Goal: Task Accomplishment & Management: Use online tool/utility

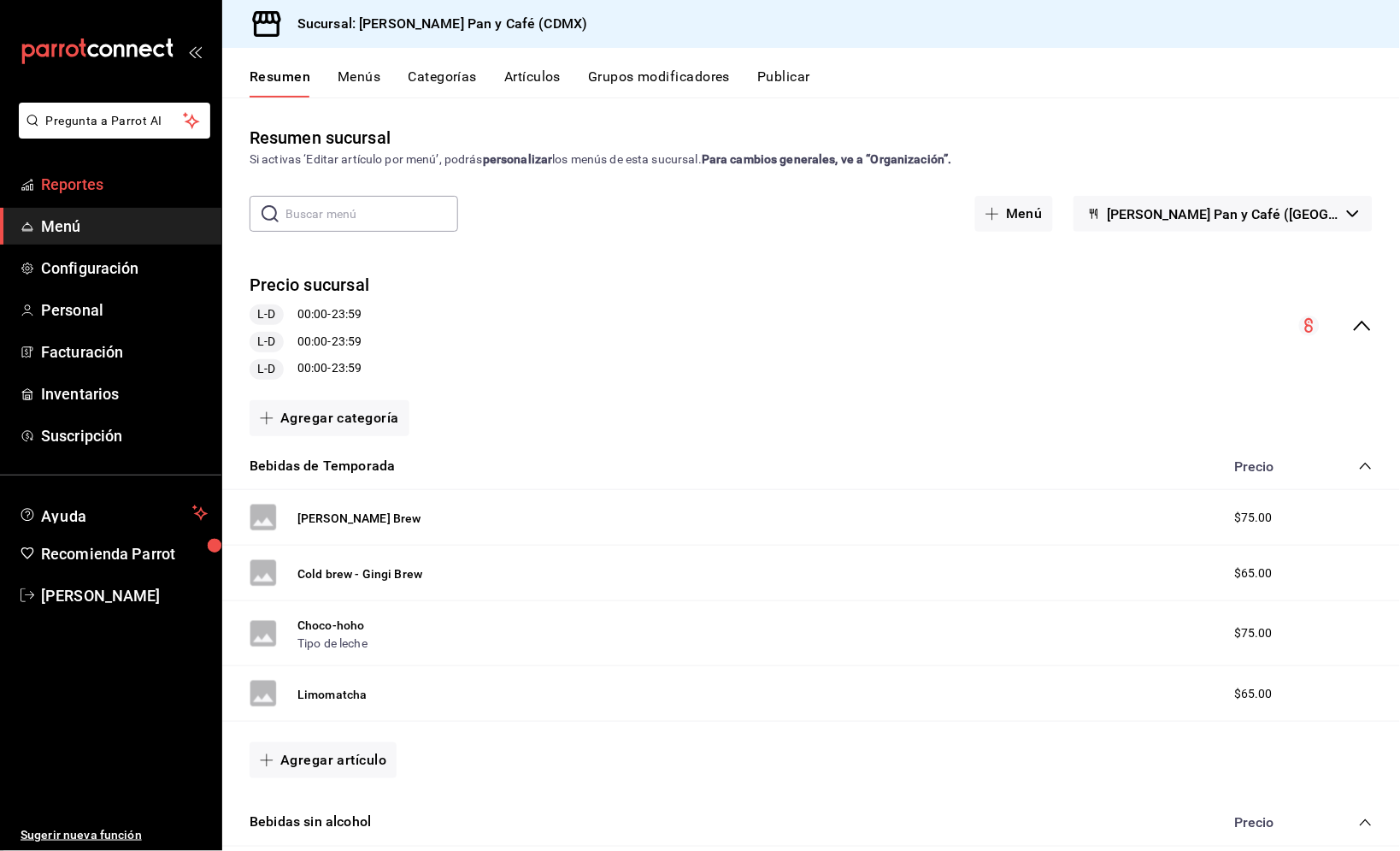
click at [171, 191] on span "Reportes" at bounding box center [124, 184] width 167 height 23
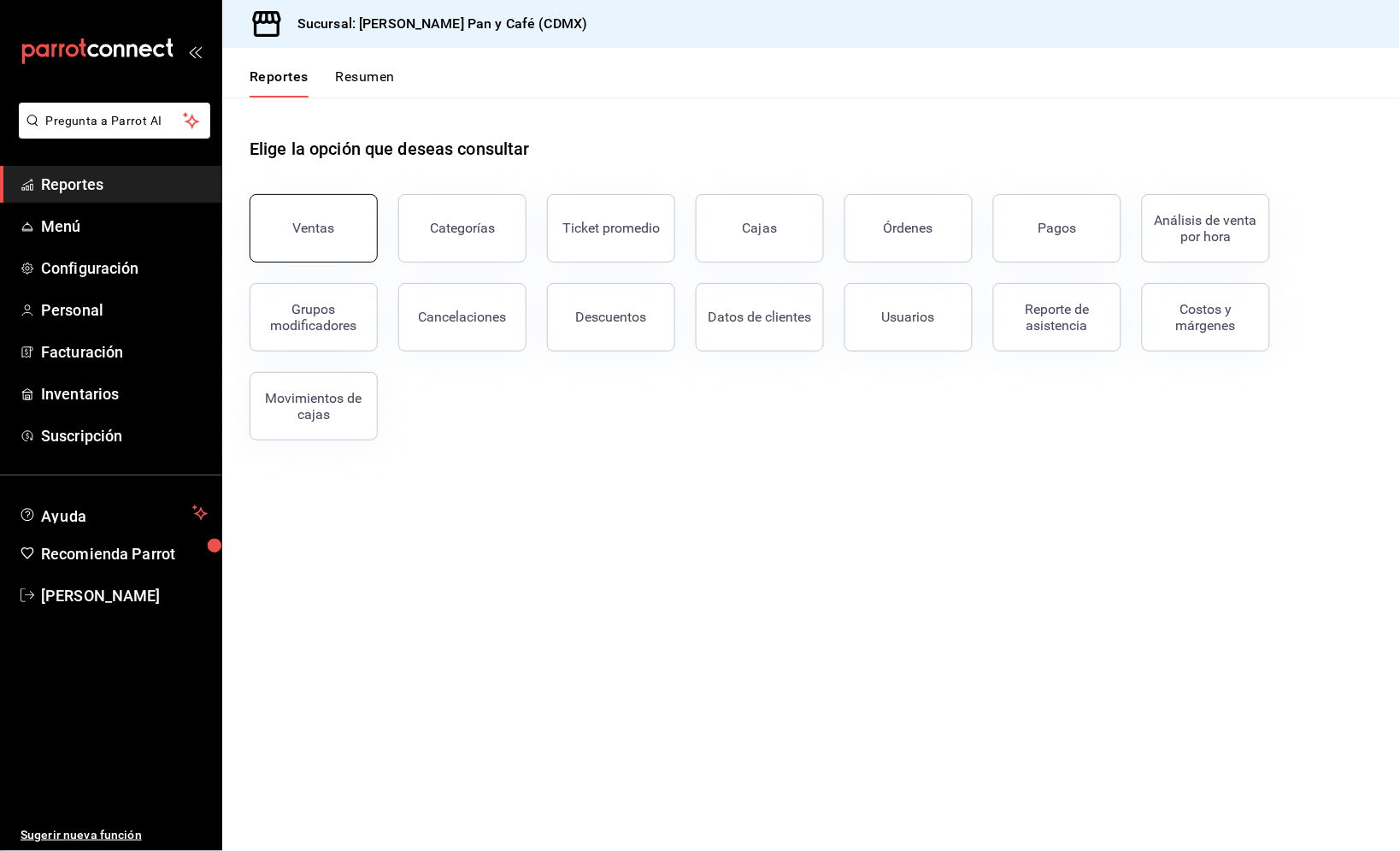
click at [321, 226] on div "Ventas" at bounding box center [314, 228] width 42 height 16
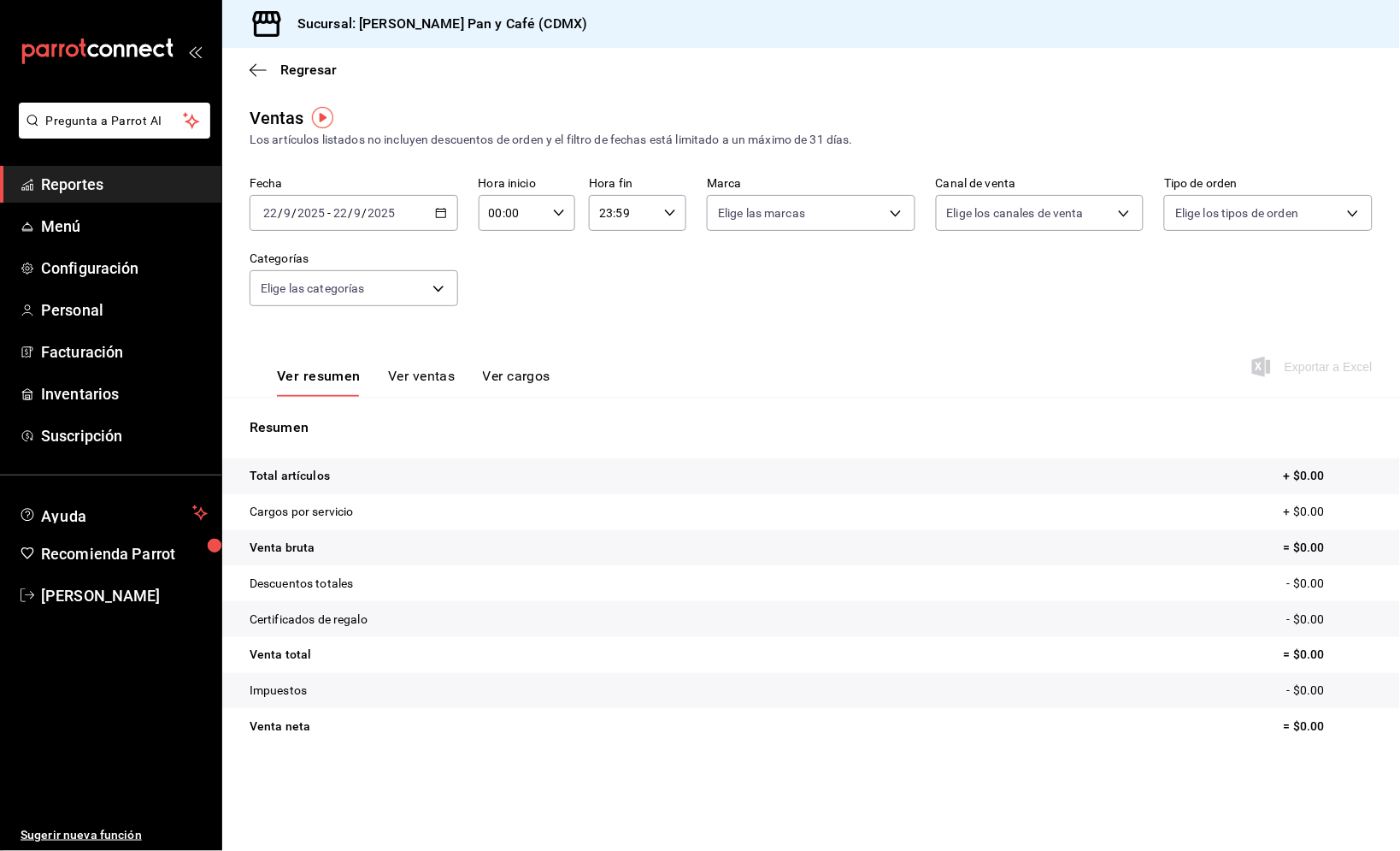
click at [434, 217] on div "[DATE] [DATE] - [DATE] [DATE]" at bounding box center [353, 213] width 208 height 36
click at [384, 288] on li "Ayer" at bounding box center [329, 303] width 160 height 39
click at [1307, 346] on div "Ver resumen Ver ventas Ver cargos Exportar a Excel" at bounding box center [811, 361] width 1177 height 70
click at [1307, 361] on span "Exportar a Excel" at bounding box center [1313, 366] width 117 height 20
click at [314, 71] on span "Regresar" at bounding box center [308, 70] width 57 height 16
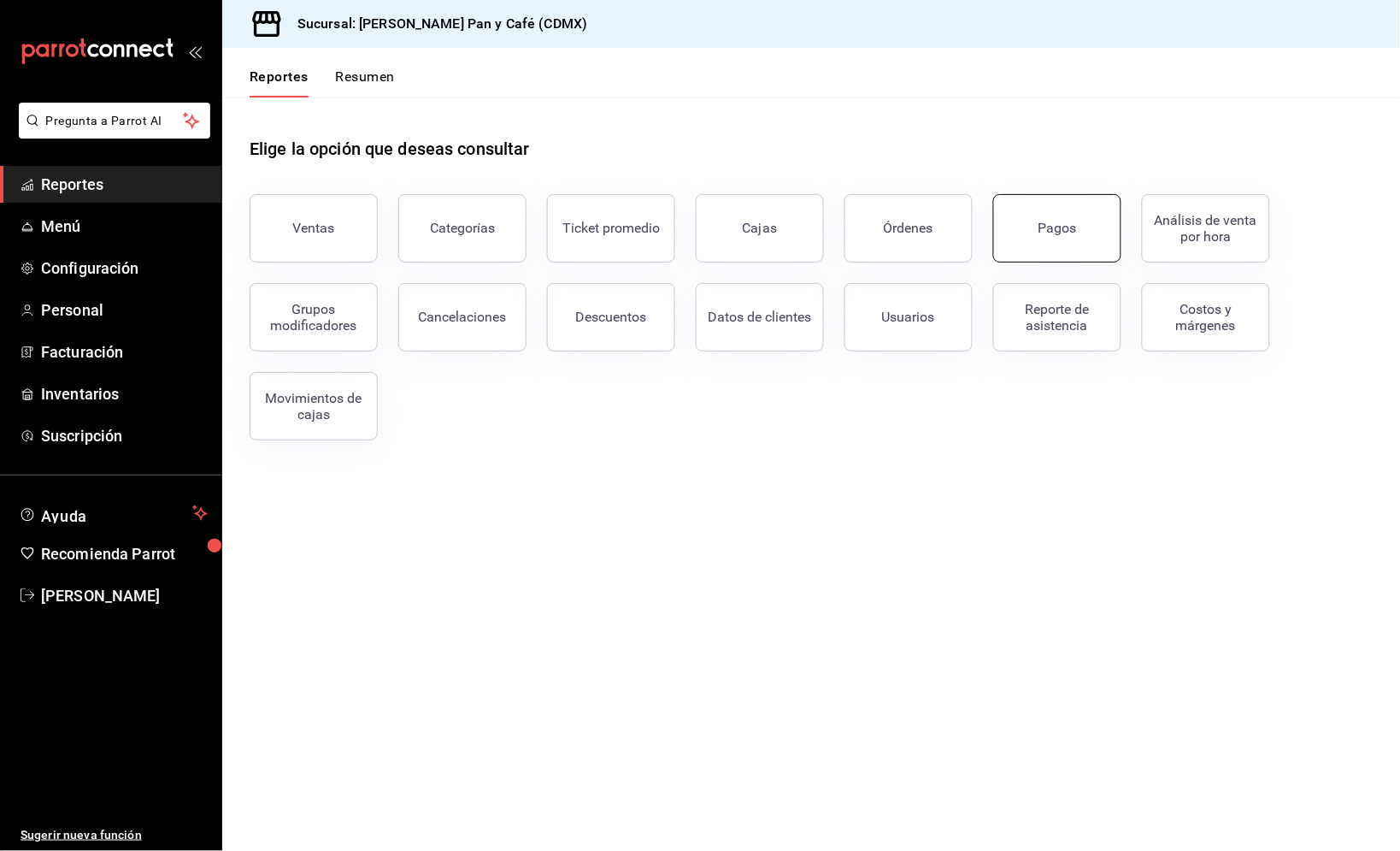
click at [1051, 237] on button "Pagos" at bounding box center [1056, 228] width 128 height 68
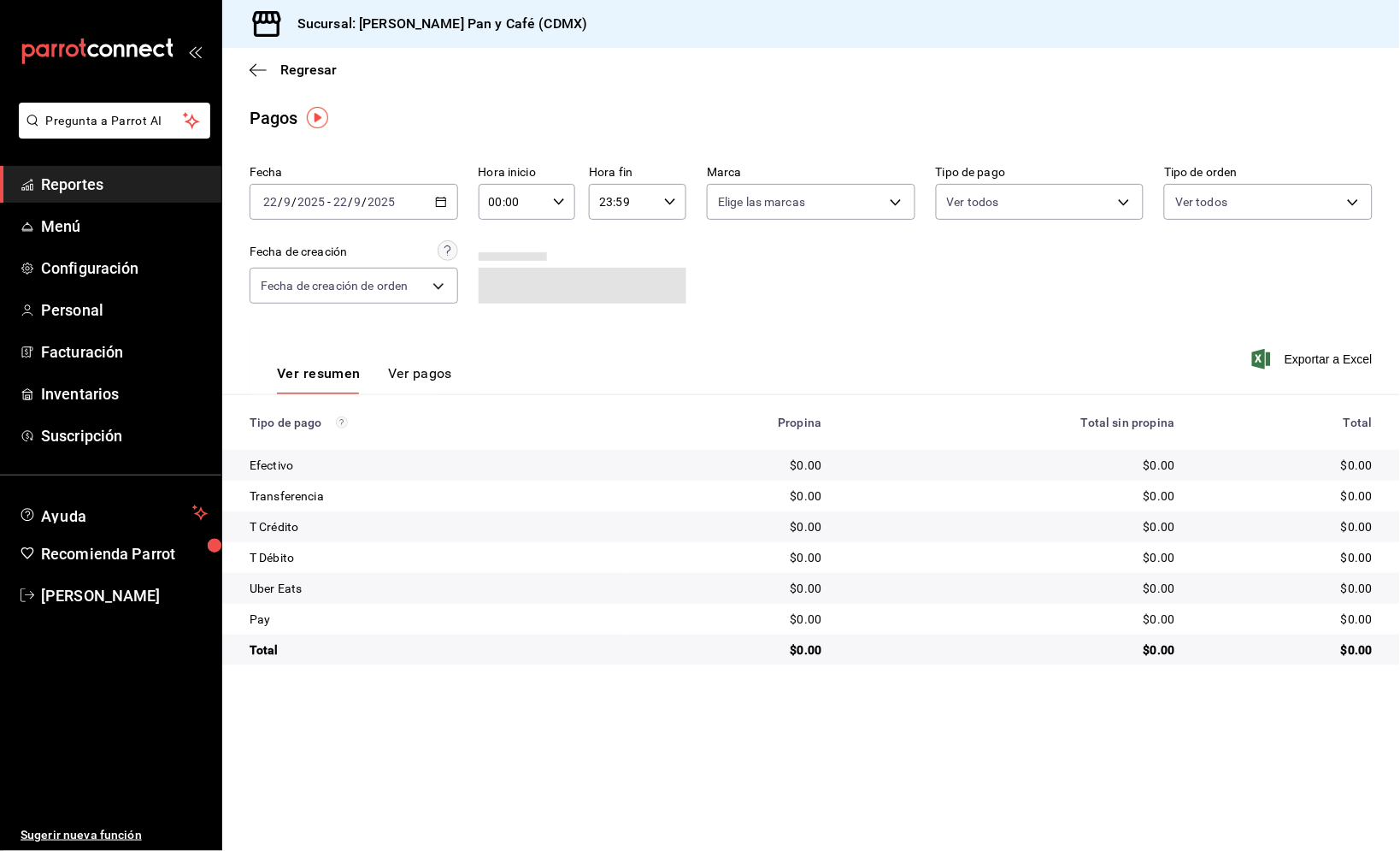
click at [434, 211] on div "[DATE] [DATE] - [DATE] [DATE]" at bounding box center [353, 201] width 208 height 36
click at [349, 289] on span "Ayer" at bounding box center [330, 292] width 132 height 18
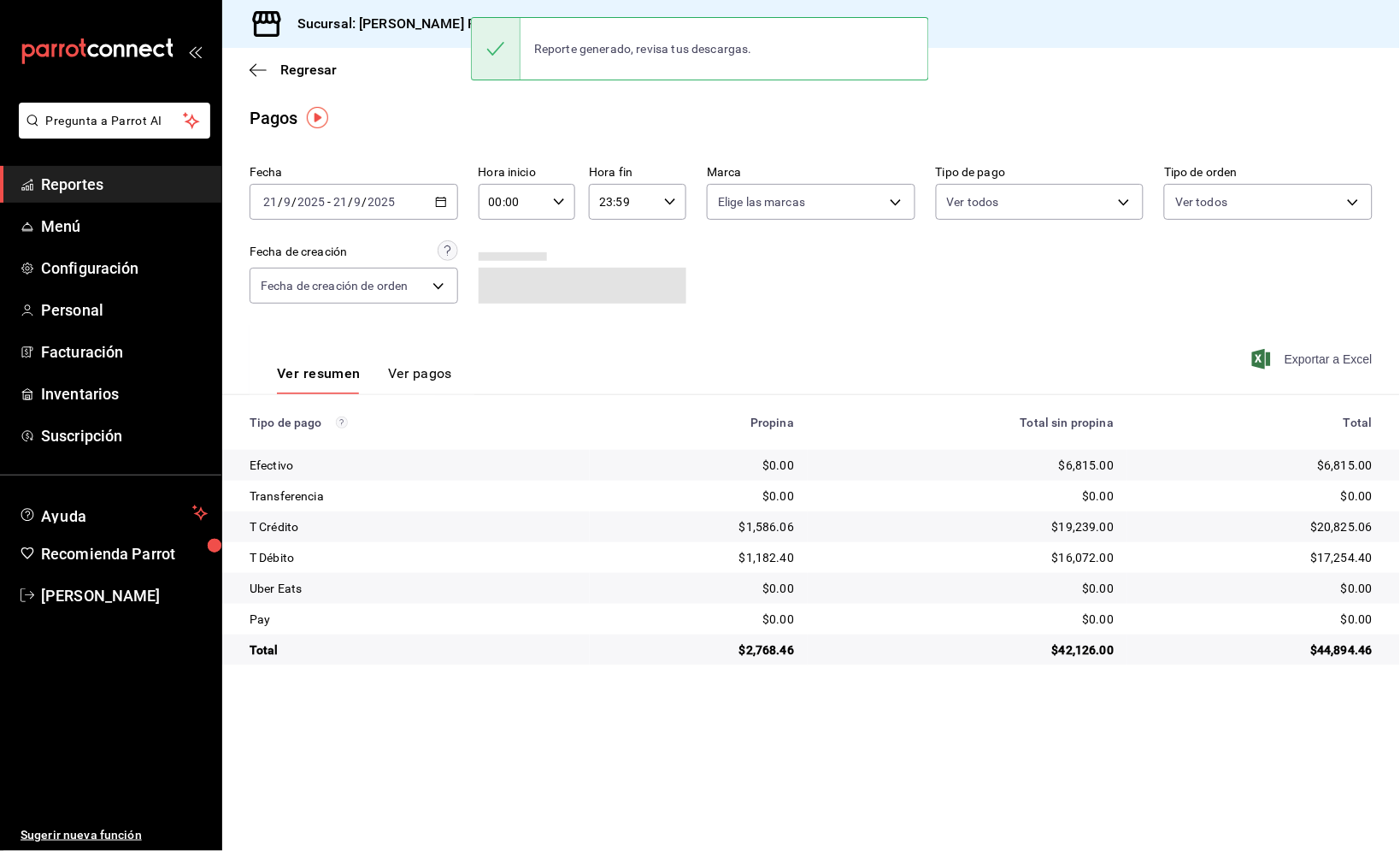
click at [1342, 354] on span "Exportar a Excel" at bounding box center [1313, 359] width 117 height 20
click at [1343, 463] on div "$6,815.00" at bounding box center [1257, 465] width 231 height 17
copy div "6,815.00"
click at [761, 521] on div "$1,586.06" at bounding box center [699, 526] width 191 height 17
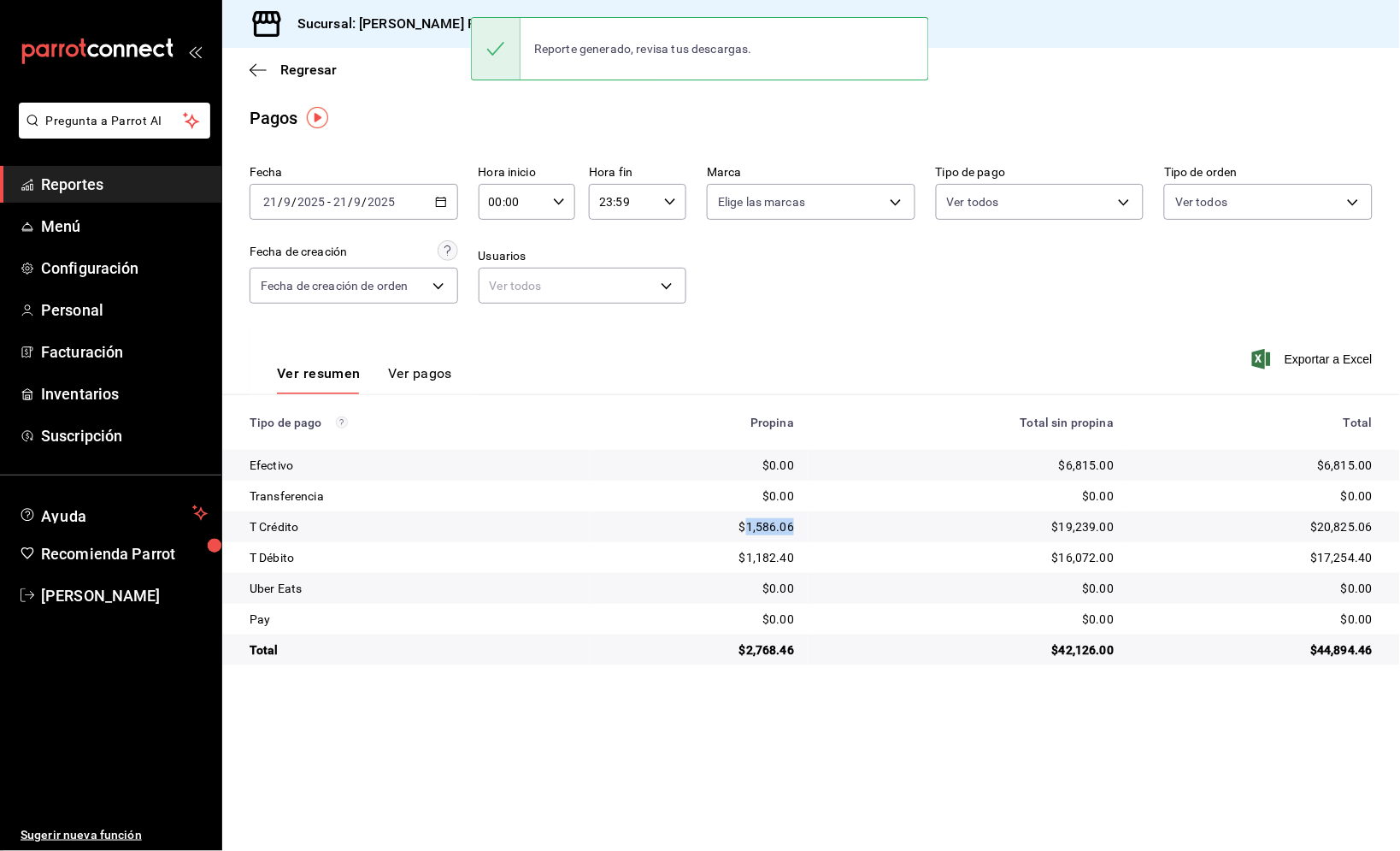
click at [761, 521] on div "$1,586.06" at bounding box center [699, 526] width 191 height 17
copy div "1,586.06"
